Goal: Information Seeking & Learning: Find specific fact

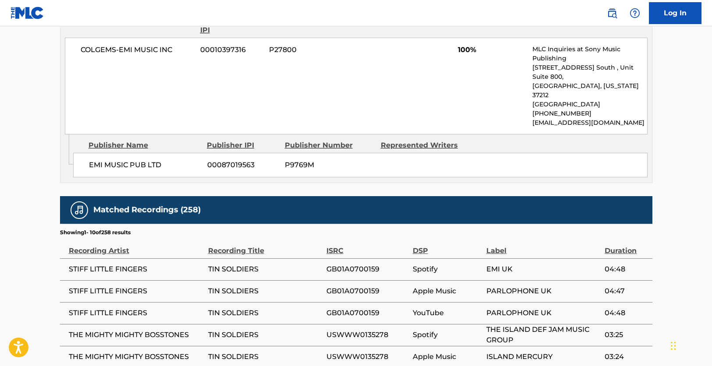
click at [51, 247] on div "< Back to public search results Copy work link TIN SOLDIERS Work Detail Member …" at bounding box center [355, 56] width 613 height 905
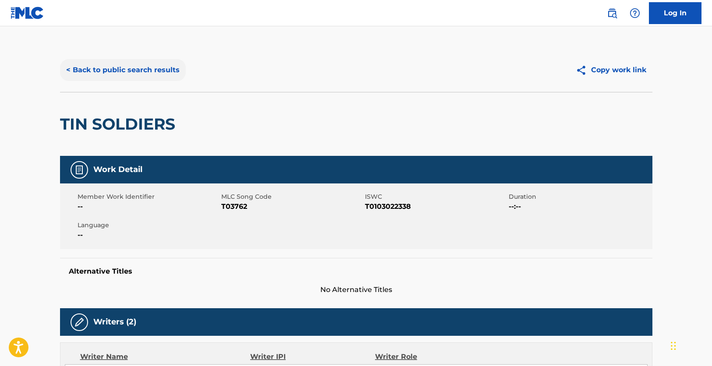
click at [127, 75] on button "< Back to public search results" at bounding box center [123, 70] width 126 height 22
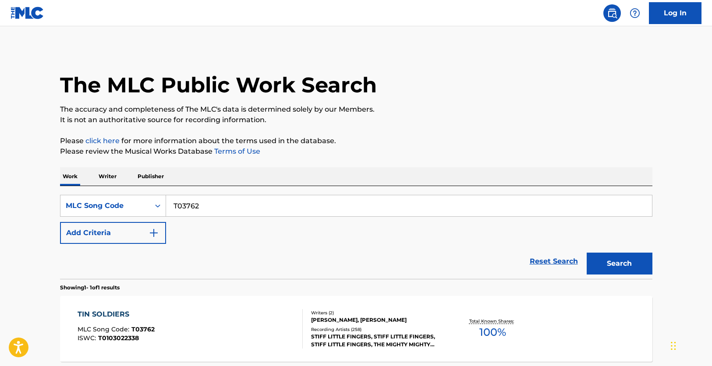
scroll to position [60, 0]
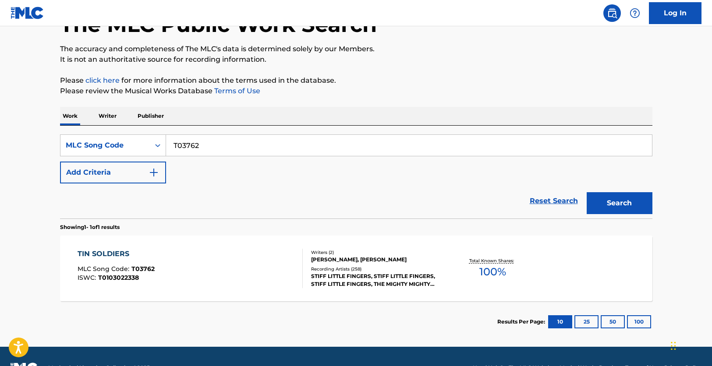
click at [29, 291] on main "The MLC Public Work Search The accuracy and completeness of The MLC's data is d…" at bounding box center [356, 156] width 712 height 381
click at [224, 131] on div "SearchWithCriteria17bb79e2-5819-481e-84ba-ac9f78ccd2da MLC Song Code T03762 Add…" at bounding box center [356, 172] width 592 height 93
click at [220, 138] on input "T03762" at bounding box center [409, 145] width 486 height 21
paste input "G07840"
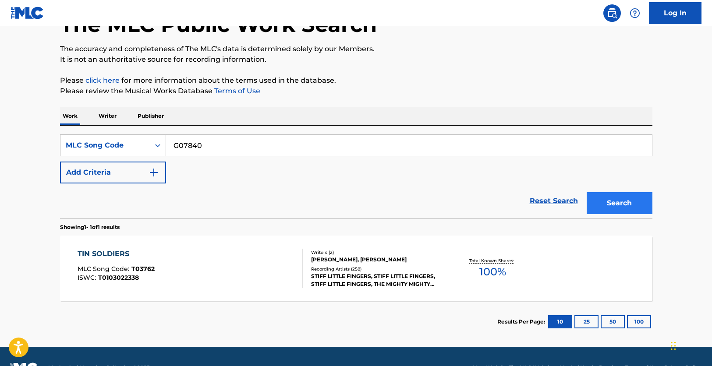
type input "G07840"
click at [628, 196] on button "Search" at bounding box center [619, 203] width 66 height 22
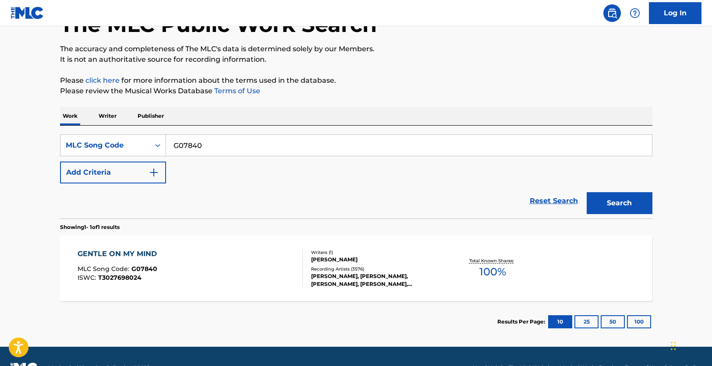
click at [228, 271] on div "GENTLE ON MY MIND MLC Song Code : G07840 ISWC : T3027698024" at bounding box center [190, 268] width 225 height 39
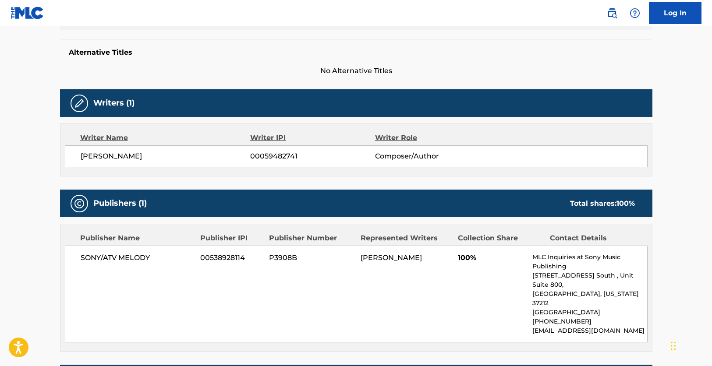
scroll to position [482, 0]
